Goal: Task Accomplishment & Management: Complete application form

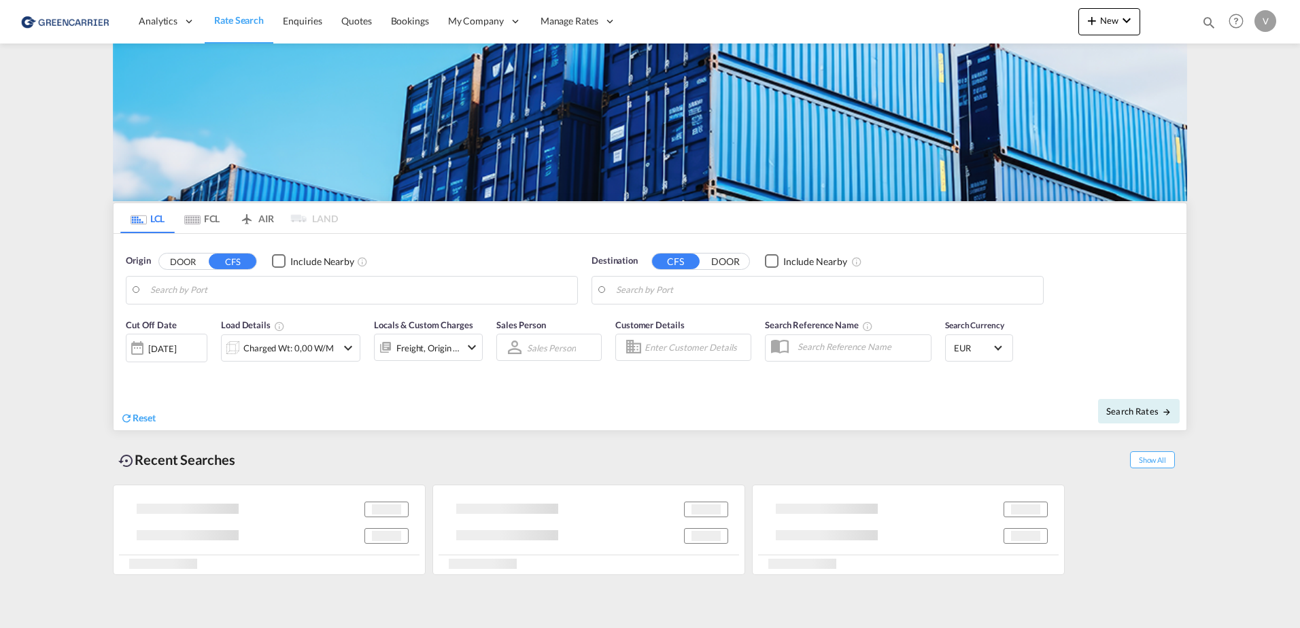
type input "[GEOGRAPHIC_DATA], [GEOGRAPHIC_DATA]"
type input "[GEOGRAPHIC_DATA], SH, CNSHA"
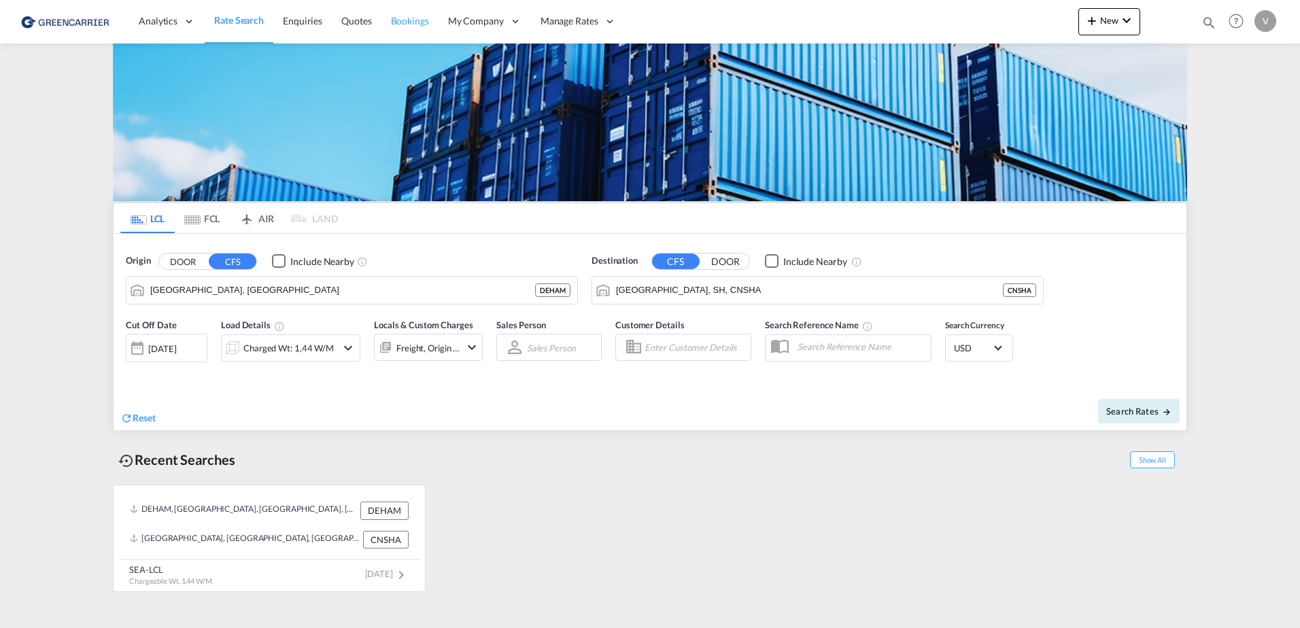
click at [407, 20] on span "Bookings" at bounding box center [410, 21] width 38 height 12
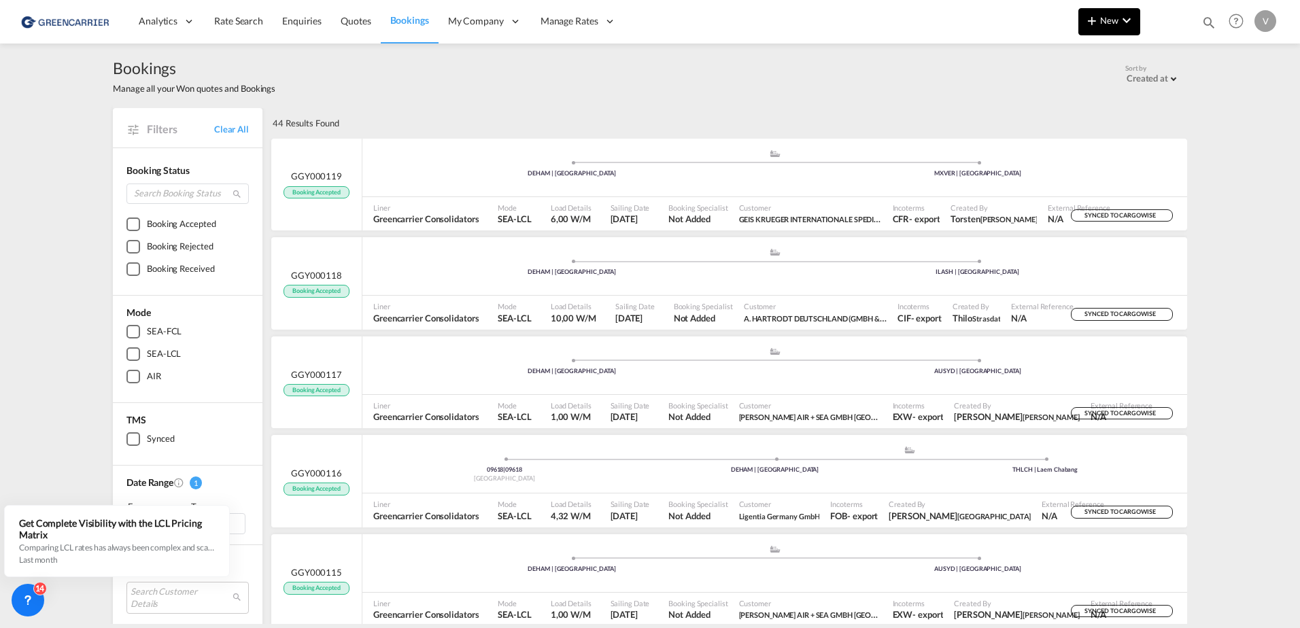
click at [1117, 29] on button "New" at bounding box center [1109, 21] width 62 height 27
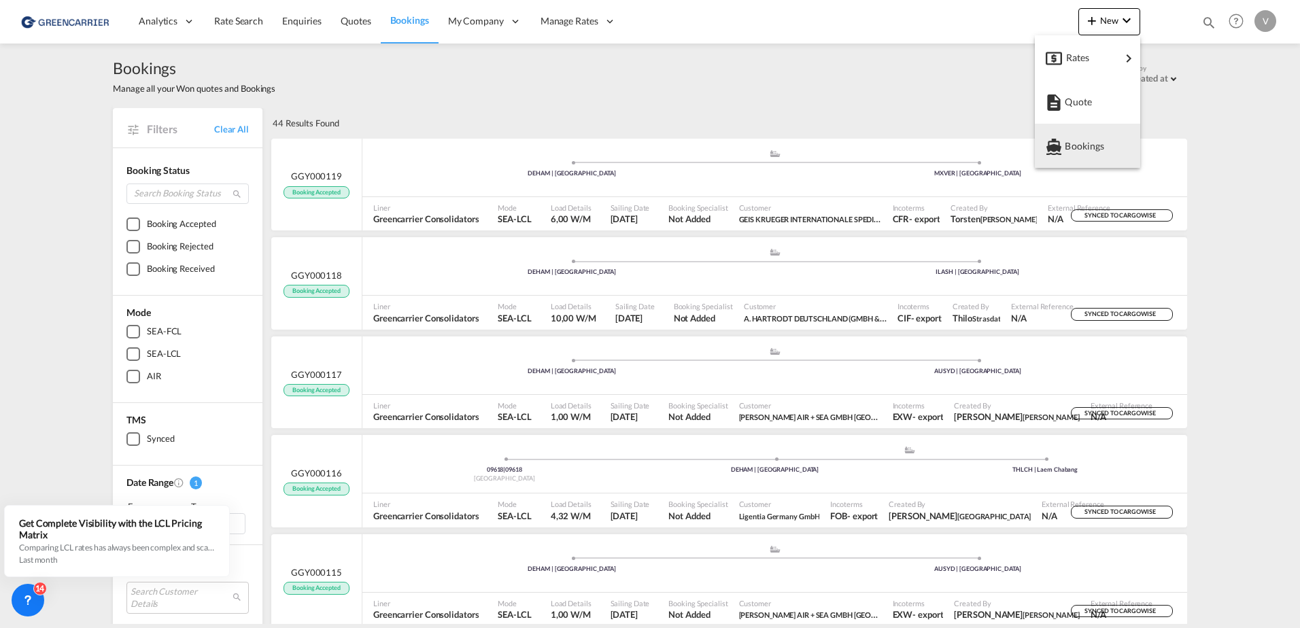
click at [589, 95] on md-backdrop at bounding box center [650, 314] width 1300 height 628
click at [1077, 16] on div "Analytics Reports Dashboard Rate Search Enquiries Quotes Bookings" at bounding box center [649, 21] width 1259 height 42
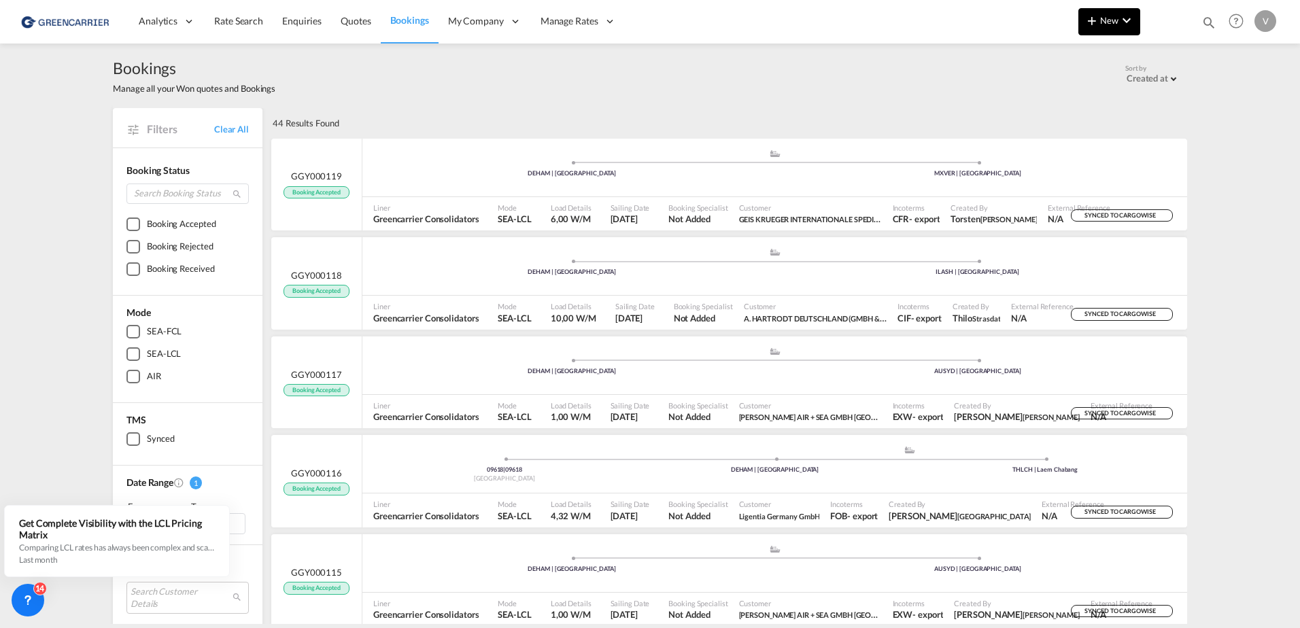
click at [1107, 20] on span "New" at bounding box center [1109, 20] width 51 height 11
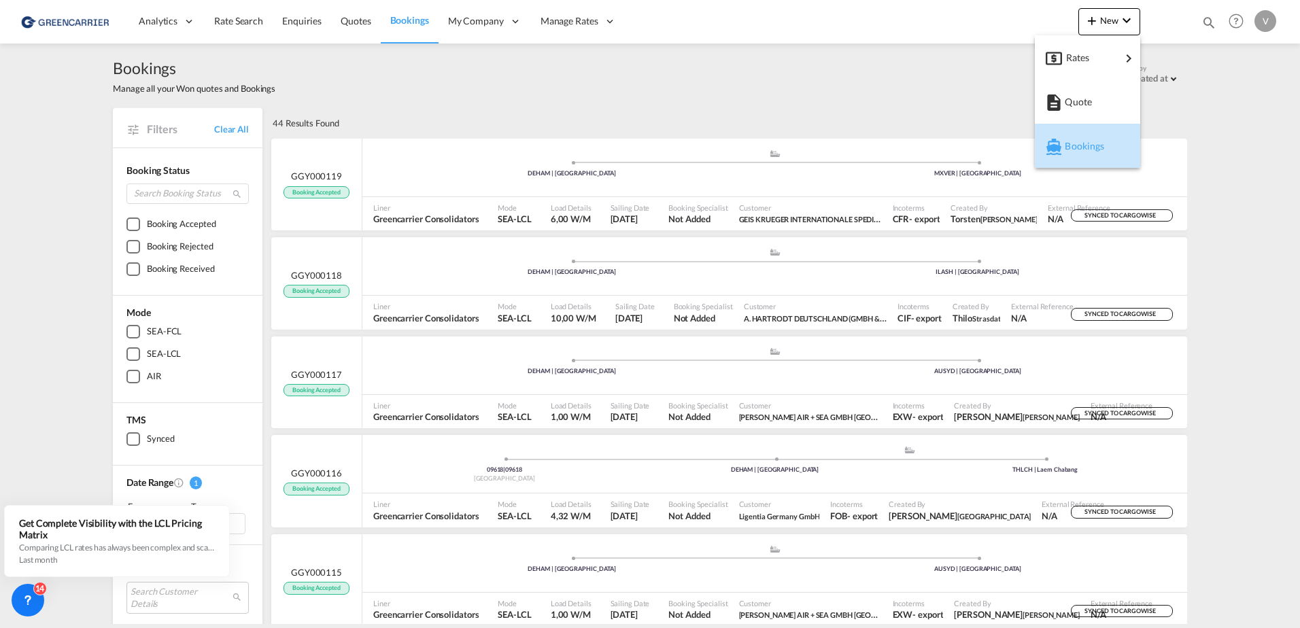
click at [1080, 151] on span "Bookings" at bounding box center [1072, 146] width 15 height 27
